Goal: Complete application form

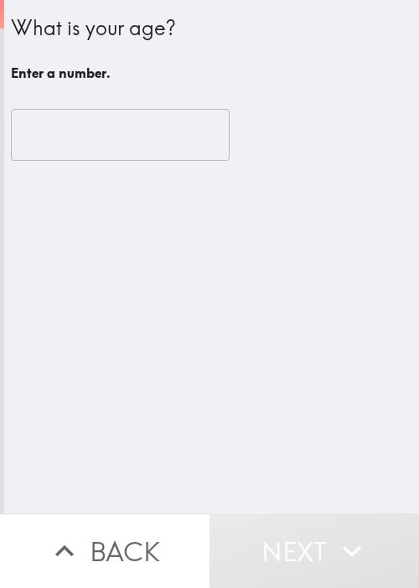
click at [77, 132] on input "number" at bounding box center [120, 135] width 219 height 52
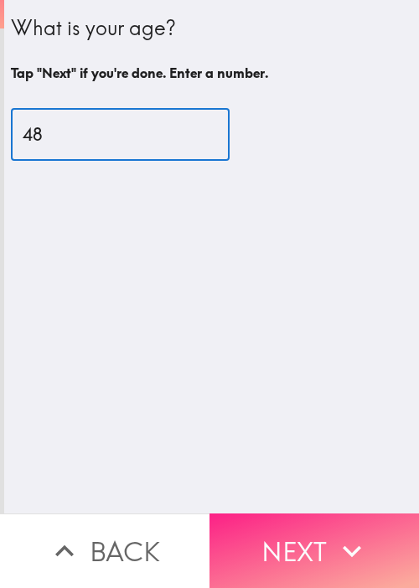
type input "48"
click at [301, 535] on button "Next" at bounding box center [315, 551] width 210 height 75
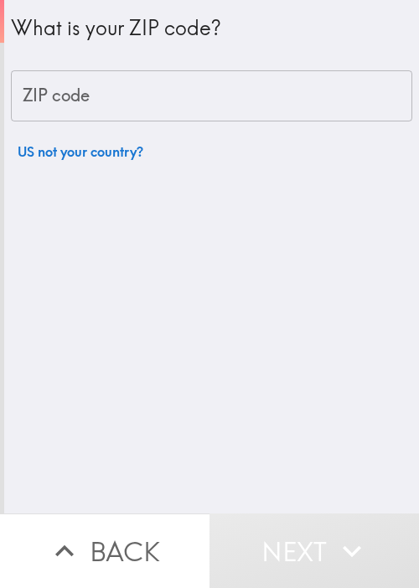
click at [182, 103] on input "ZIP code" at bounding box center [211, 96] width 401 height 52
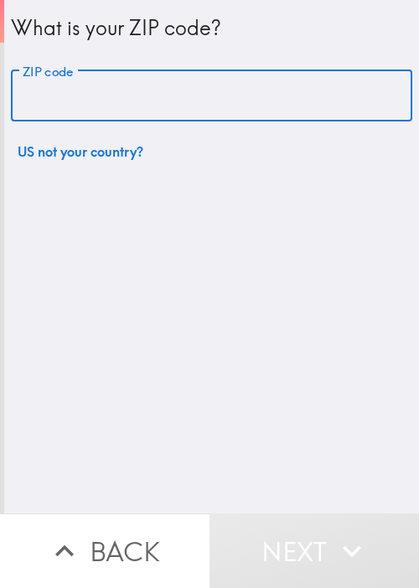
click at [104, 104] on input "ZIP code" at bounding box center [211, 96] width 401 height 52
paste input "33612"
type input "3"
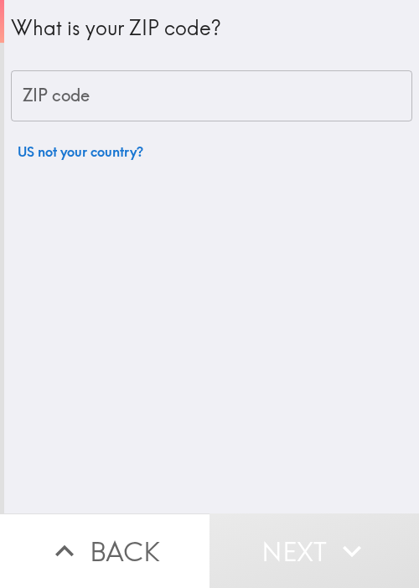
click at [168, 110] on input "ZIP code" at bounding box center [211, 96] width 401 height 52
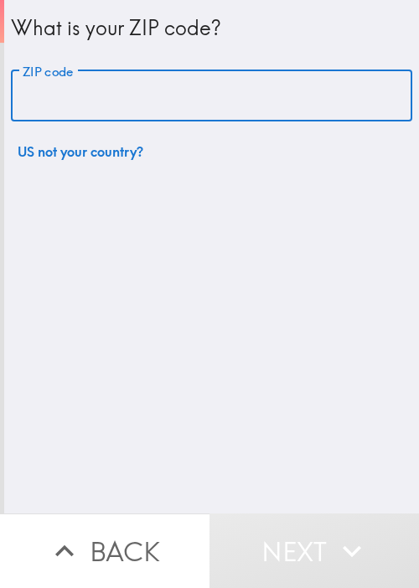
paste input "33629"
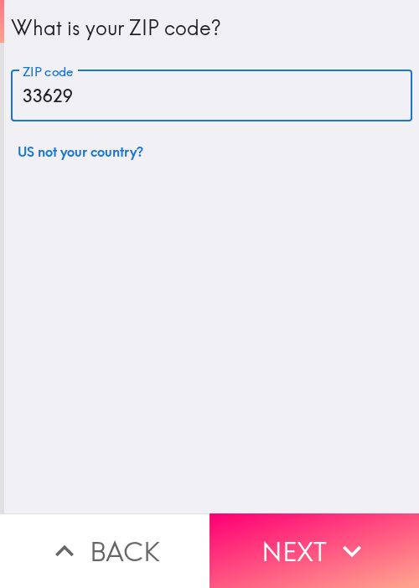
type input "33629"
click at [290, 528] on button "Next" at bounding box center [315, 551] width 210 height 75
